Goal: Find specific page/section: Find specific page/section

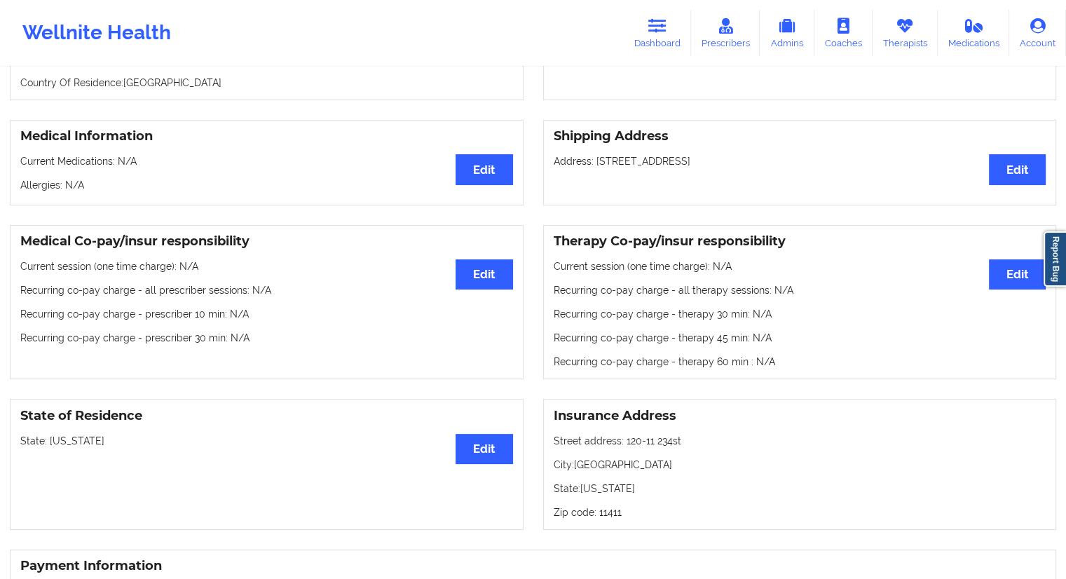
scroll to position [70, 0]
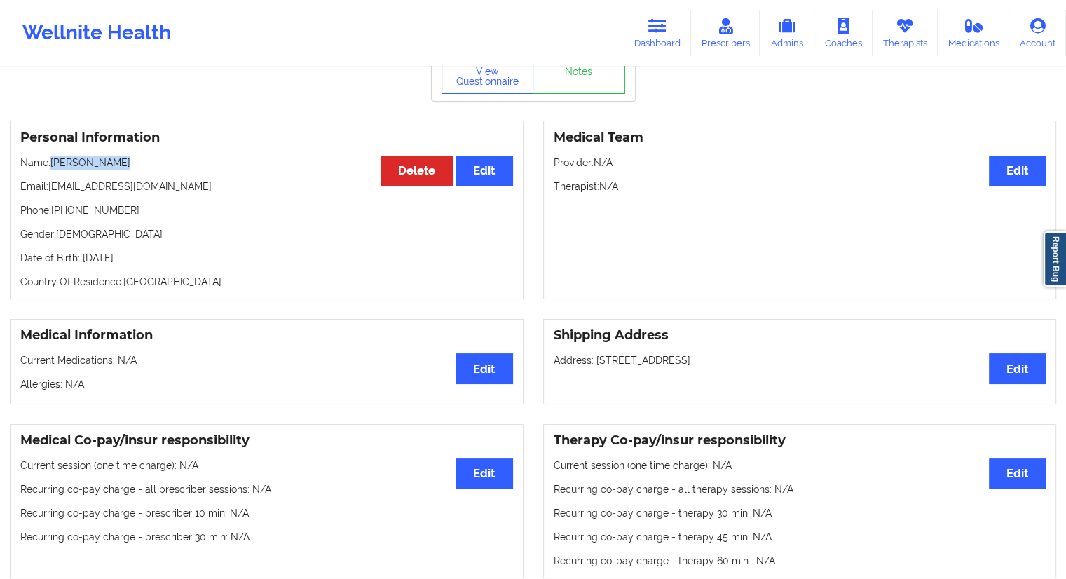
drag, startPoint x: 131, startPoint y: 157, endPoint x: 52, endPoint y: 163, distance: 79.4
click at [52, 163] on div "Personal Information Edit Delete Name: [PERSON_NAME] Email: [EMAIL_ADDRESS][DOM…" at bounding box center [267, 210] width 514 height 179
copy p "[PERSON_NAME]"
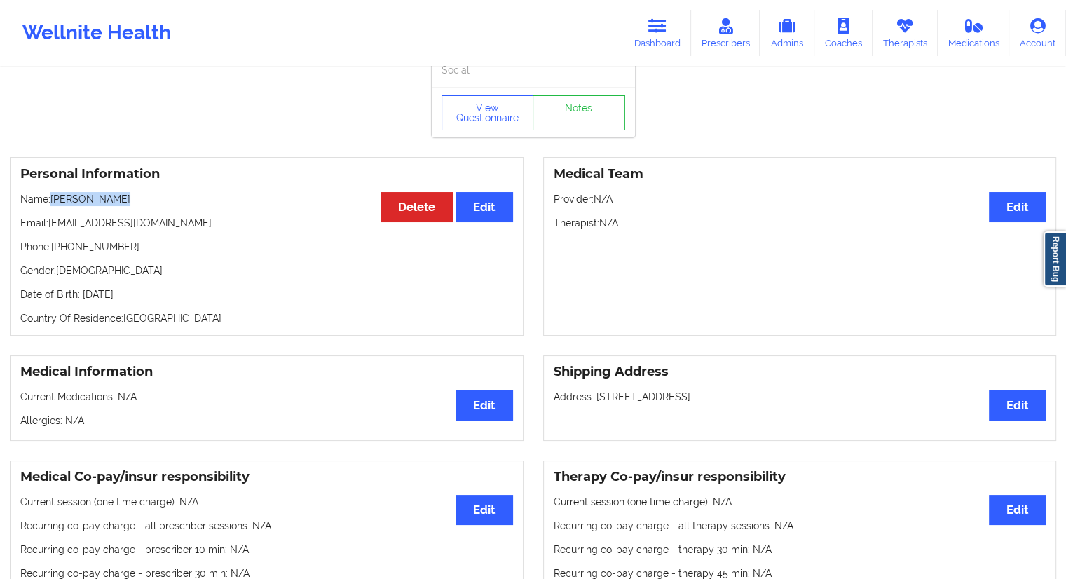
scroll to position [0, 0]
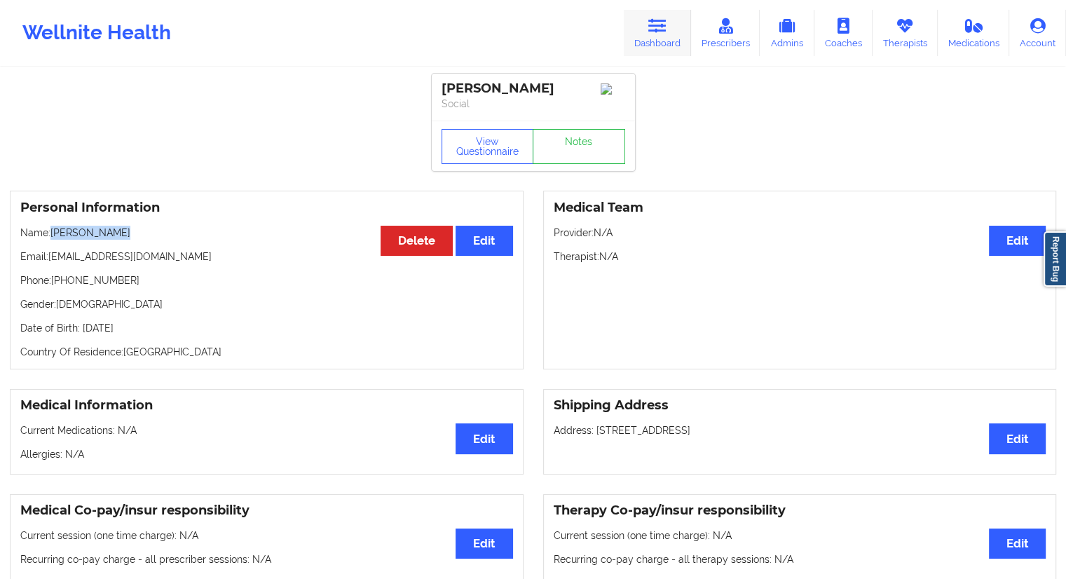
click at [655, 32] on icon at bounding box center [657, 25] width 18 height 15
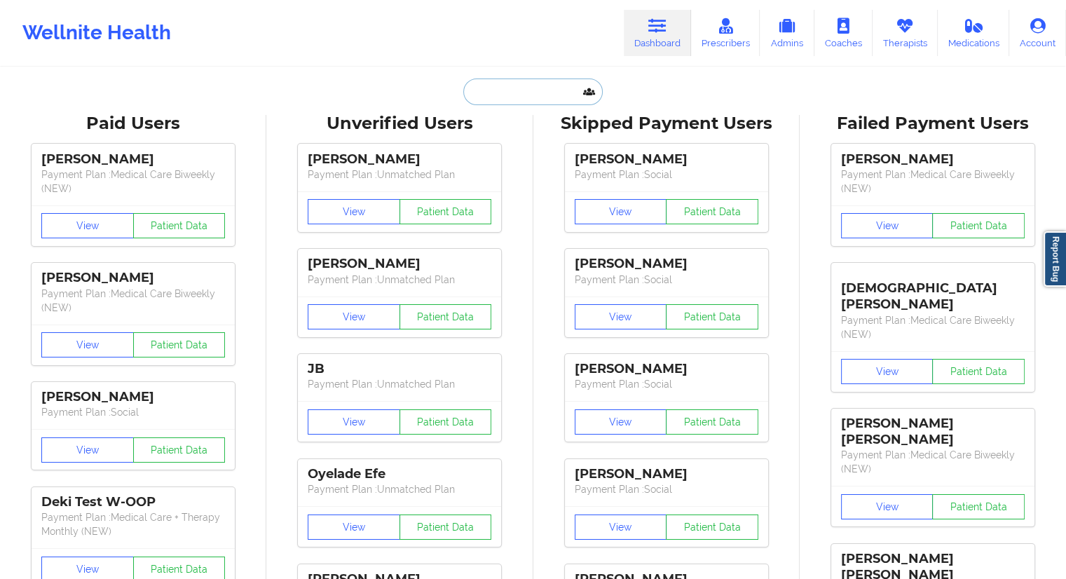
click at [528, 90] on input "text" at bounding box center [532, 92] width 139 height 27
paste input "[PERSON_NAME]"
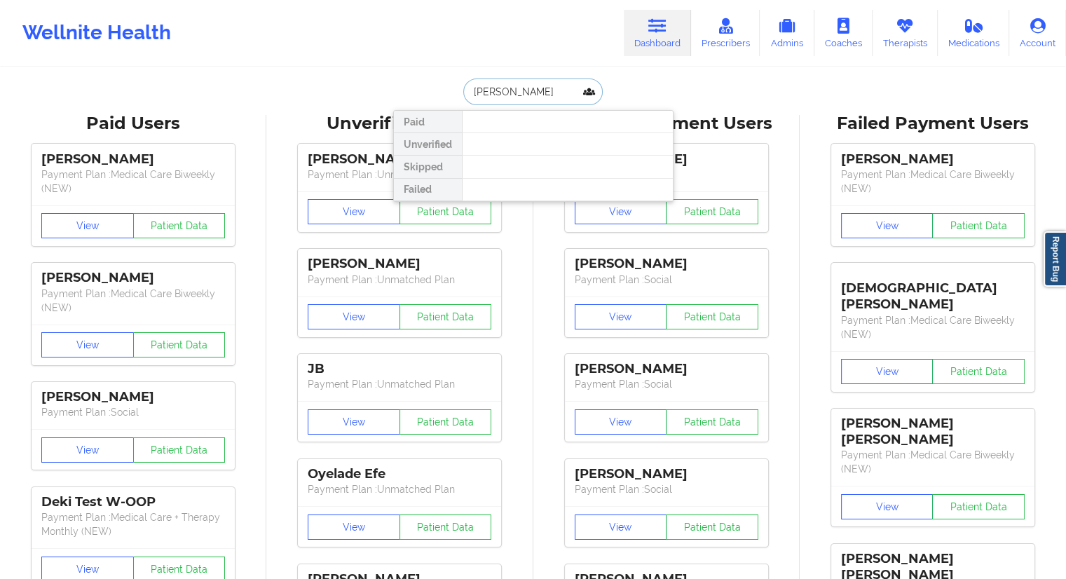
click at [516, 96] on input "[PERSON_NAME]" at bounding box center [532, 92] width 139 height 27
type input "[PERSON_NAME]"
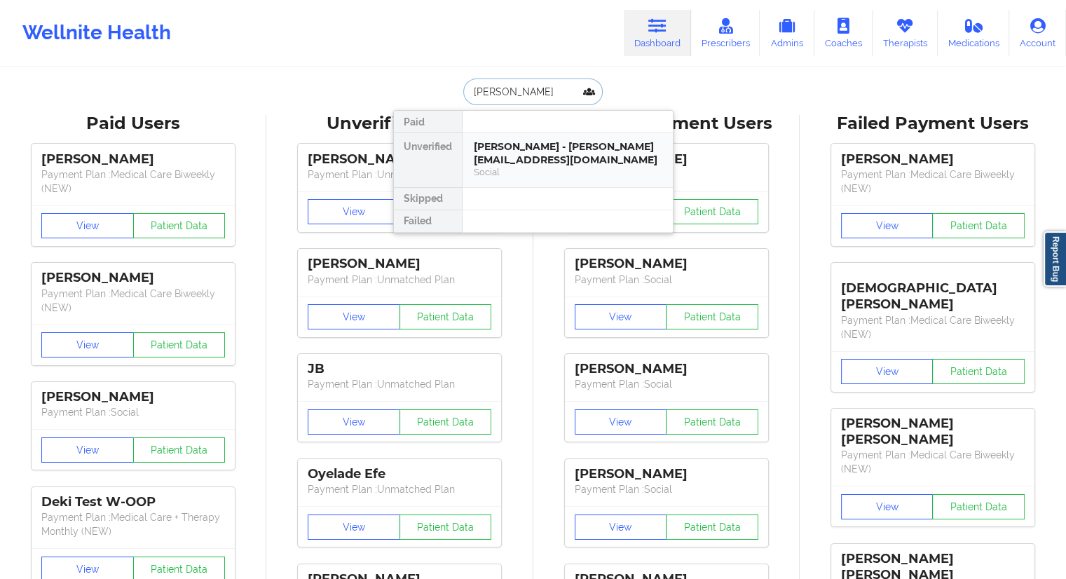
click at [515, 147] on div "[PERSON_NAME] - [PERSON_NAME][EMAIL_ADDRESS][DOMAIN_NAME]" at bounding box center [568, 153] width 188 height 26
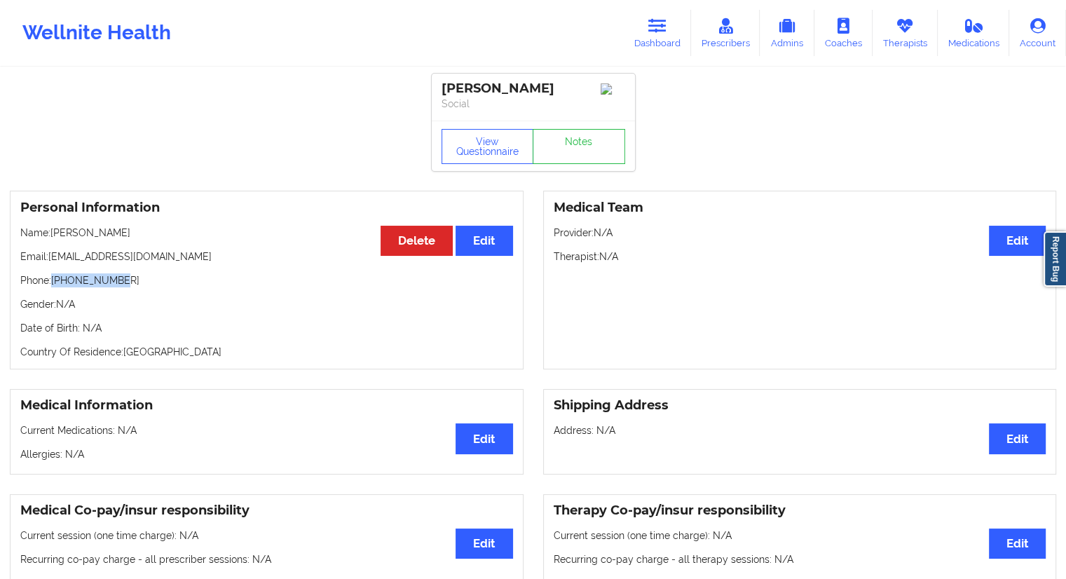
drag, startPoint x: 126, startPoint y: 285, endPoint x: 52, endPoint y: 282, distance: 74.4
click at [52, 282] on p "Phone: [PHONE_NUMBER]" at bounding box center [266, 280] width 493 height 14
copy p "[PHONE_NUMBER]"
drag, startPoint x: 168, startPoint y: 259, endPoint x: 51, endPoint y: 253, distance: 116.5
click at [51, 253] on p "Email: [EMAIL_ADDRESS][DOMAIN_NAME]" at bounding box center [266, 257] width 493 height 14
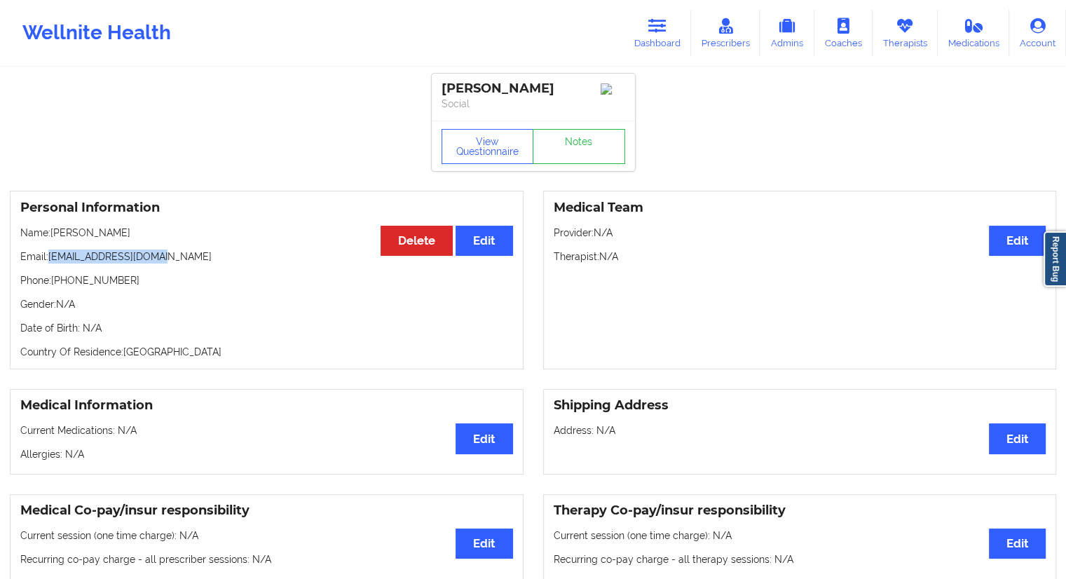
copy p "[EMAIL_ADDRESS][DOMAIN_NAME]"
click at [894, 36] on link "Therapists" at bounding box center [905, 33] width 65 height 46
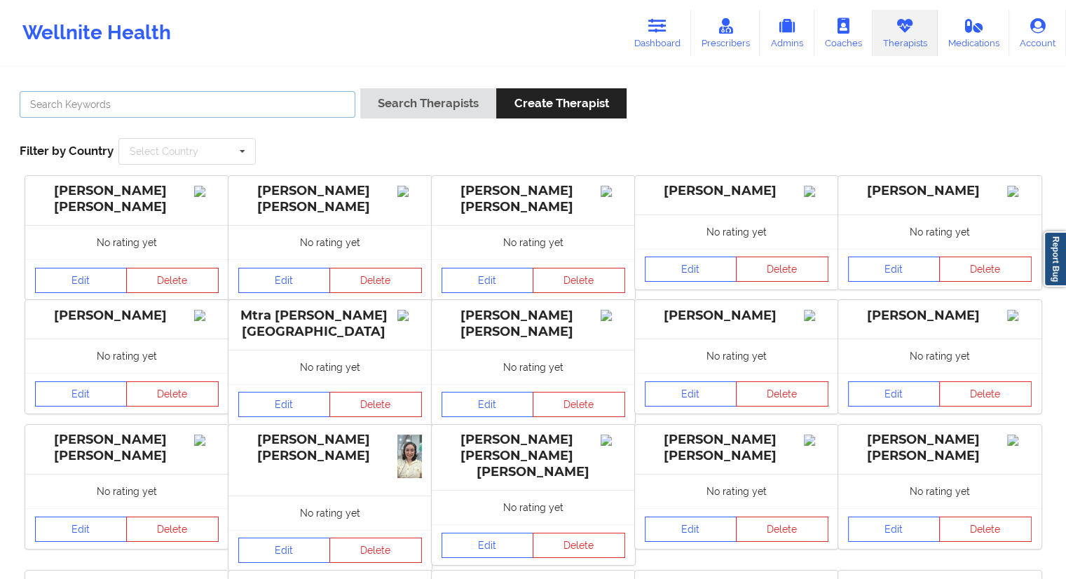
click at [172, 101] on input "text" at bounding box center [188, 104] width 336 height 27
paste input "[PERSON_NAME]"
type input "[PERSON_NAME]"
click at [390, 104] on button "Search Therapists" at bounding box center [428, 103] width 136 height 30
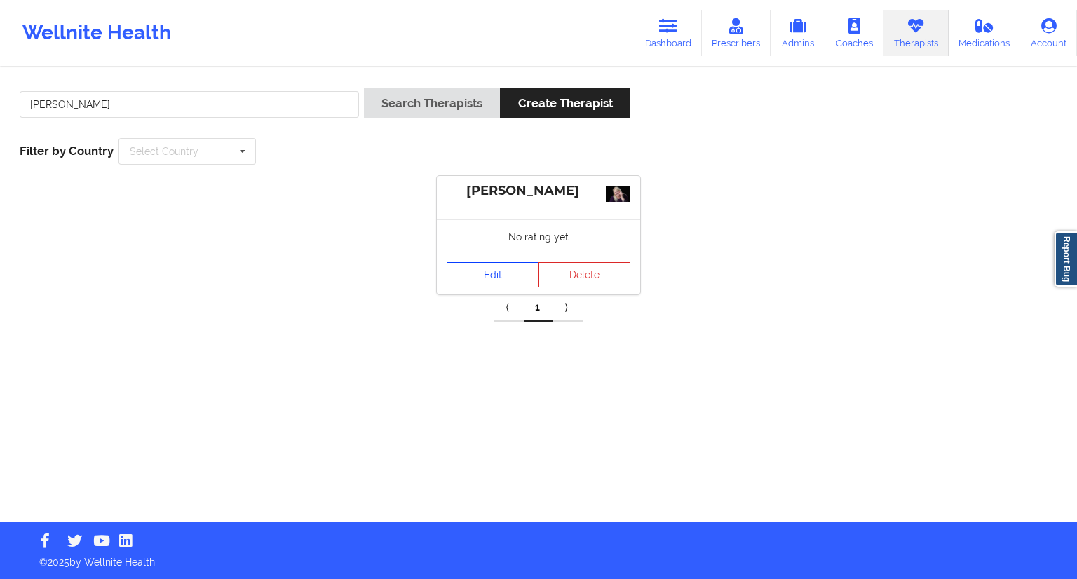
click at [475, 273] on link "Edit" at bounding box center [492, 274] width 93 height 25
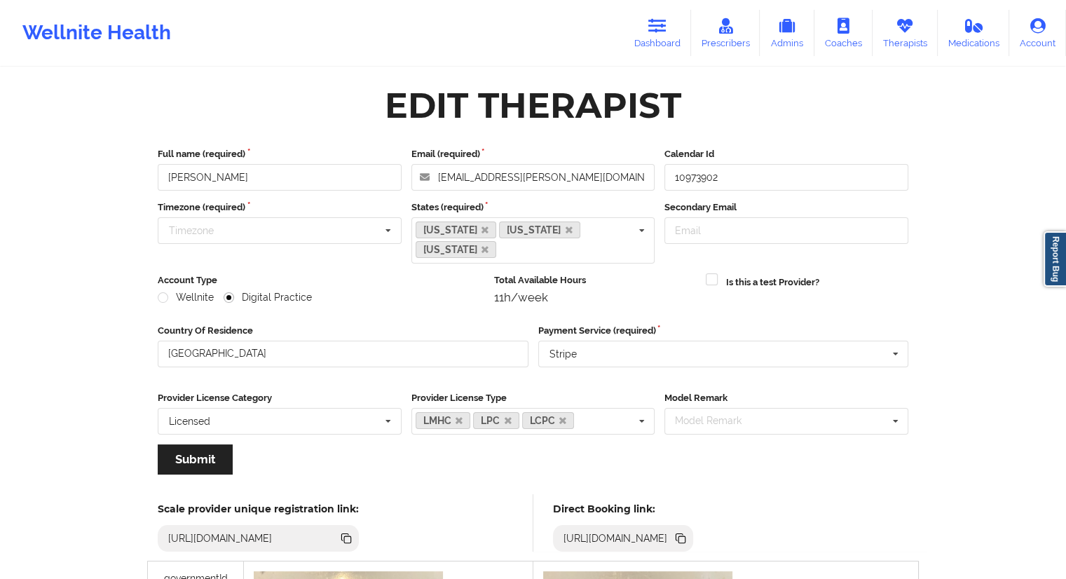
click at [683, 535] on icon at bounding box center [679, 536] width 7 height 7
click at [667, 30] on icon at bounding box center [657, 25] width 18 height 15
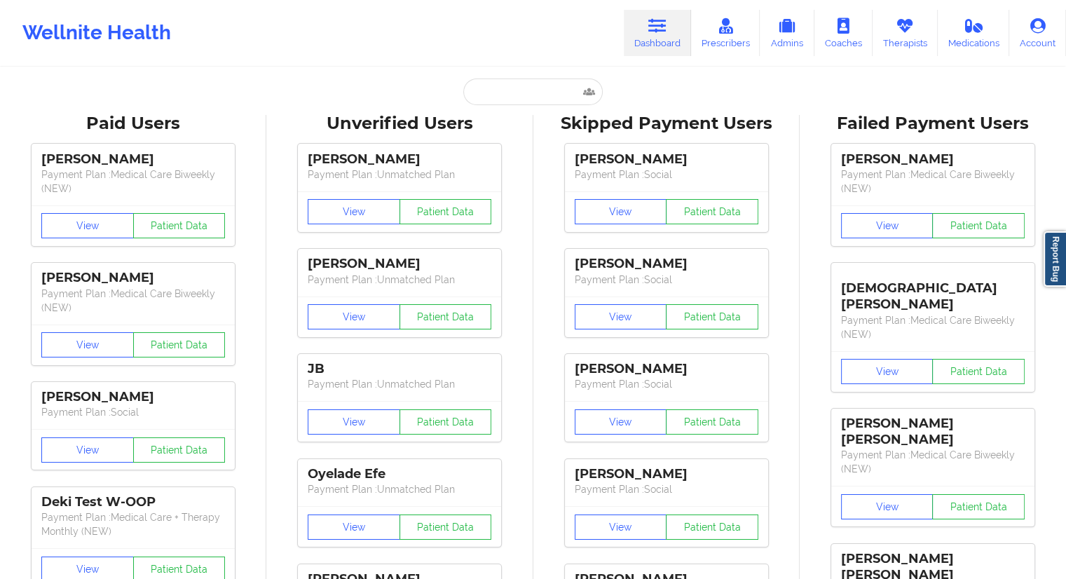
click at [510, 102] on input "text" at bounding box center [532, 92] width 139 height 27
paste input "[PERSON_NAME] – [URL][DOMAIN_NAME]"
type input "[PERSON_NAME] – [URL][DOMAIN_NAME]"
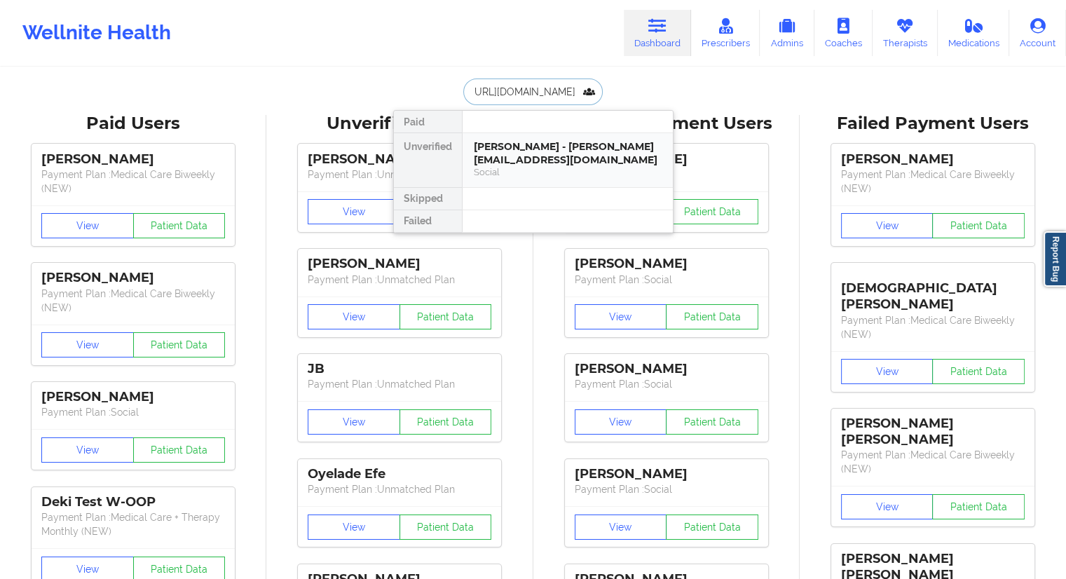
click at [516, 146] on div "[PERSON_NAME] - [PERSON_NAME][EMAIL_ADDRESS][DOMAIN_NAME]" at bounding box center [568, 153] width 188 height 26
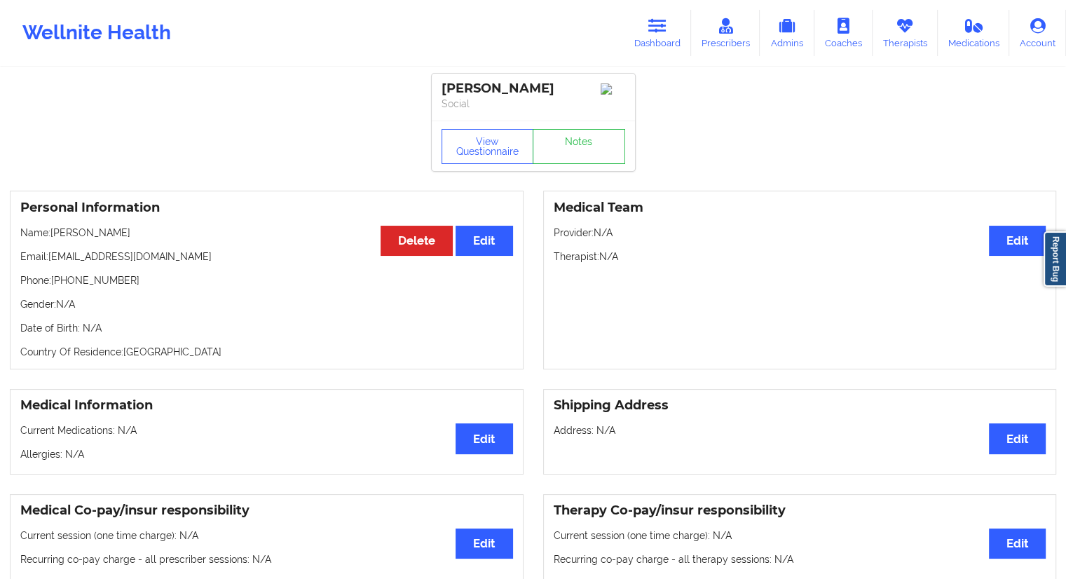
drag, startPoint x: 158, startPoint y: 231, endPoint x: 52, endPoint y: 232, distance: 105.8
click at [52, 232] on p "Name: [PERSON_NAME]" at bounding box center [266, 233] width 493 height 14
click at [123, 287] on p "Phone: [PHONE_NUMBER]" at bounding box center [266, 280] width 493 height 14
drag, startPoint x: 141, startPoint y: 239, endPoint x: 122, endPoint y: 235, distance: 19.4
click at [122, 235] on p "Name: [PERSON_NAME]" at bounding box center [266, 233] width 493 height 14
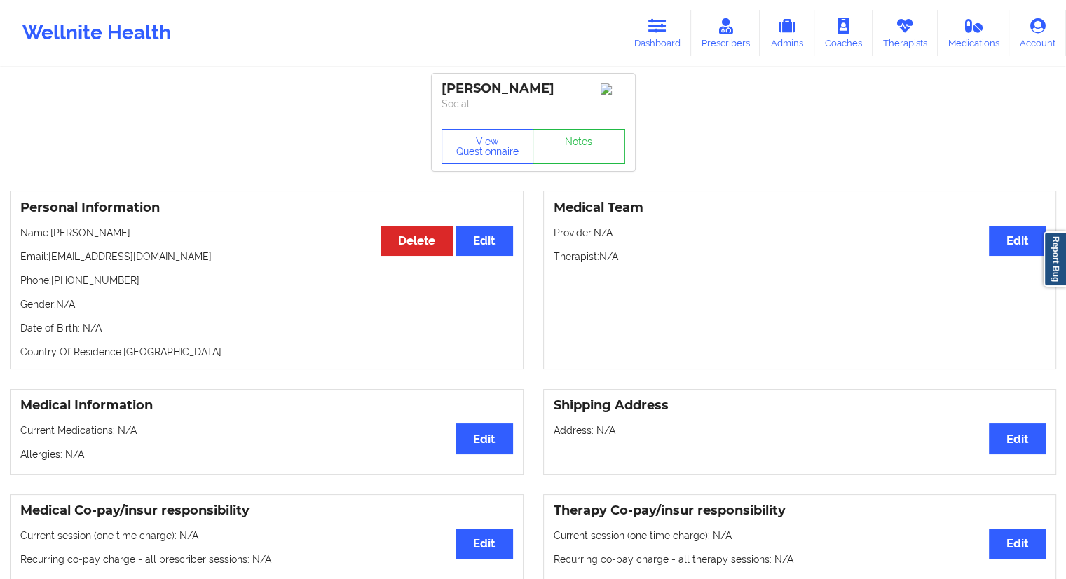
click at [97, 294] on div "Personal Information Edit Delete Name: [PERSON_NAME] Email: [EMAIL_ADDRESS][DOM…" at bounding box center [267, 280] width 514 height 179
drag, startPoint x: 159, startPoint y: 236, endPoint x: 52, endPoint y: 228, distance: 107.6
click at [52, 228] on div "Personal Information Edit Delete Name: [PERSON_NAME] Email: [EMAIL_ADDRESS][DOM…" at bounding box center [267, 280] width 514 height 179
copy p "[PERSON_NAME]"
drag, startPoint x: 144, startPoint y: 282, endPoint x: 53, endPoint y: 282, distance: 90.4
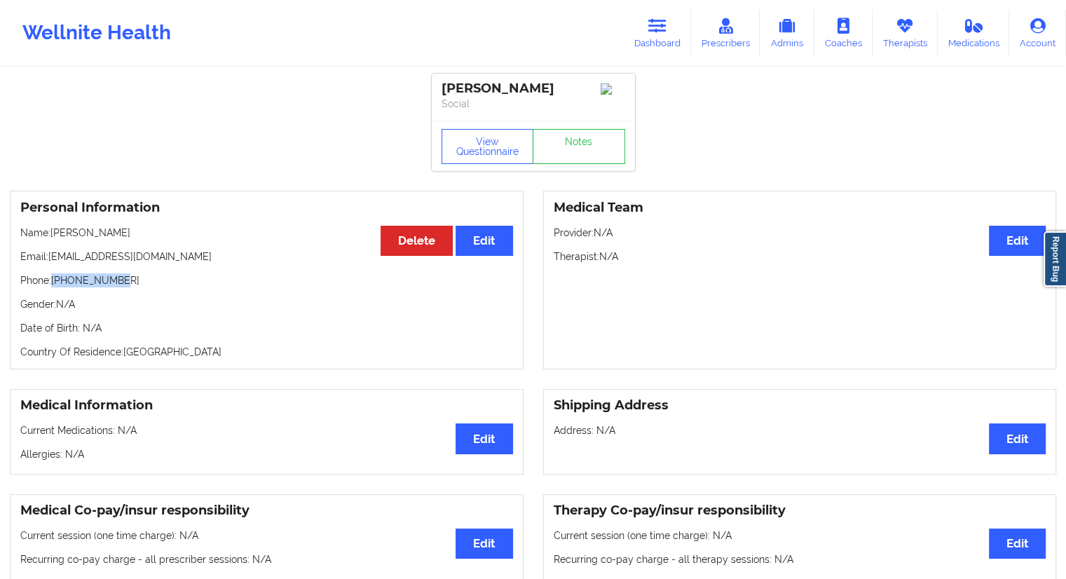
click at [53, 282] on p "Phone: [PHONE_NUMBER]" at bounding box center [266, 280] width 493 height 14
copy p "[PHONE_NUMBER]"
